Goal: Find specific page/section: Find specific page/section

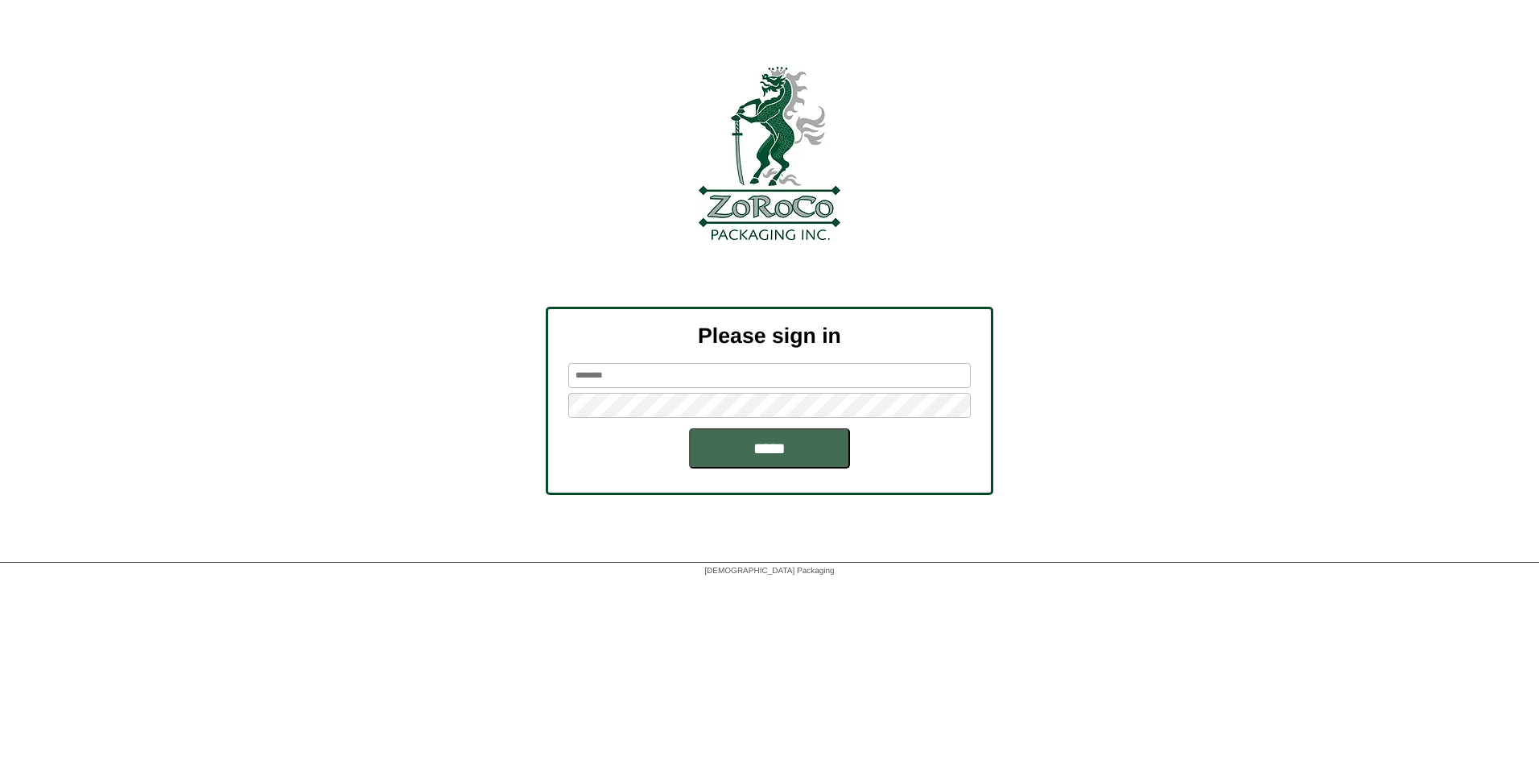
type input "*******"
click at [747, 428] on input "*****" at bounding box center [769, 448] width 161 height 40
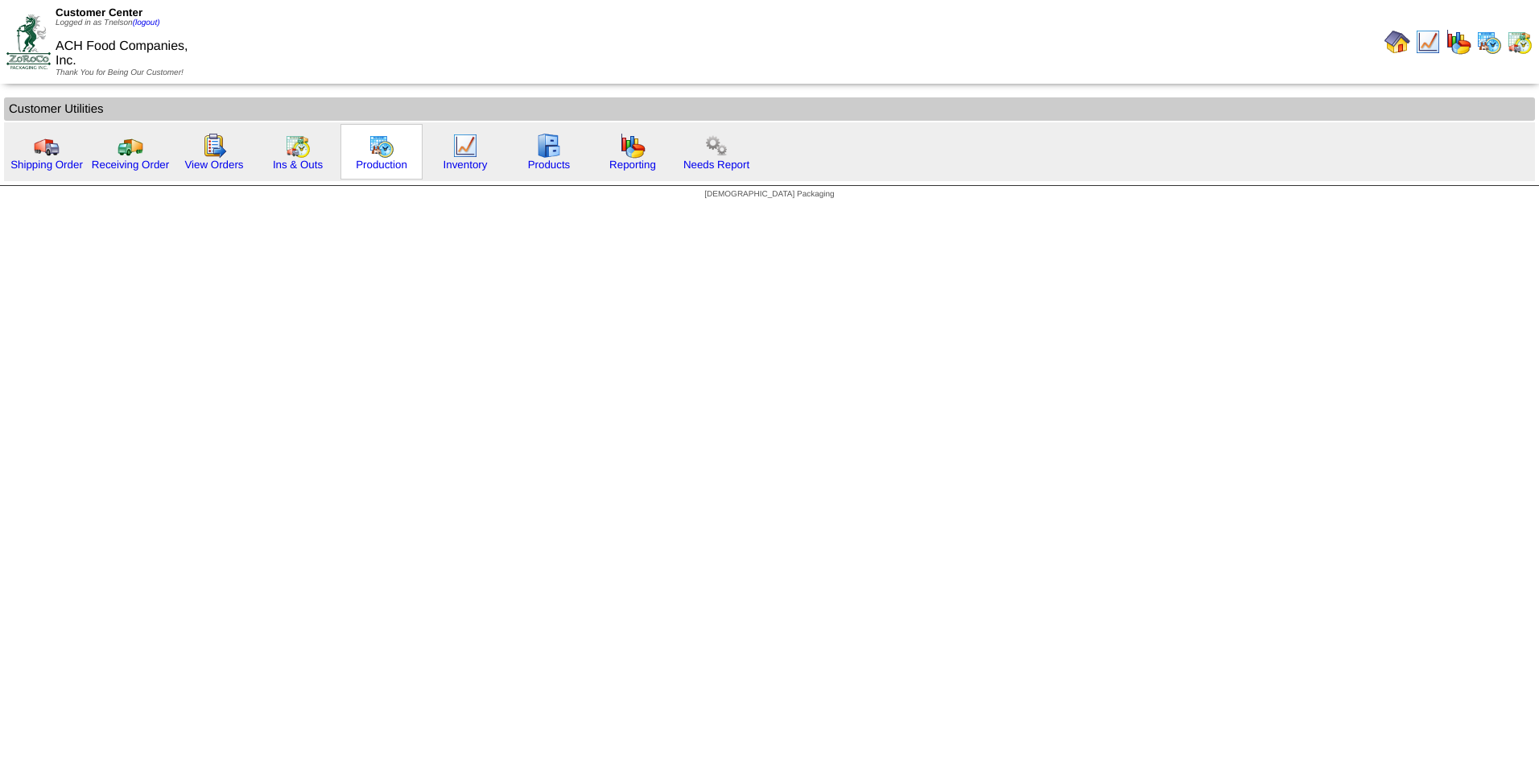
click at [375, 157] on img at bounding box center [382, 146] width 26 height 26
